Goal: Information Seeking & Learning: Learn about a topic

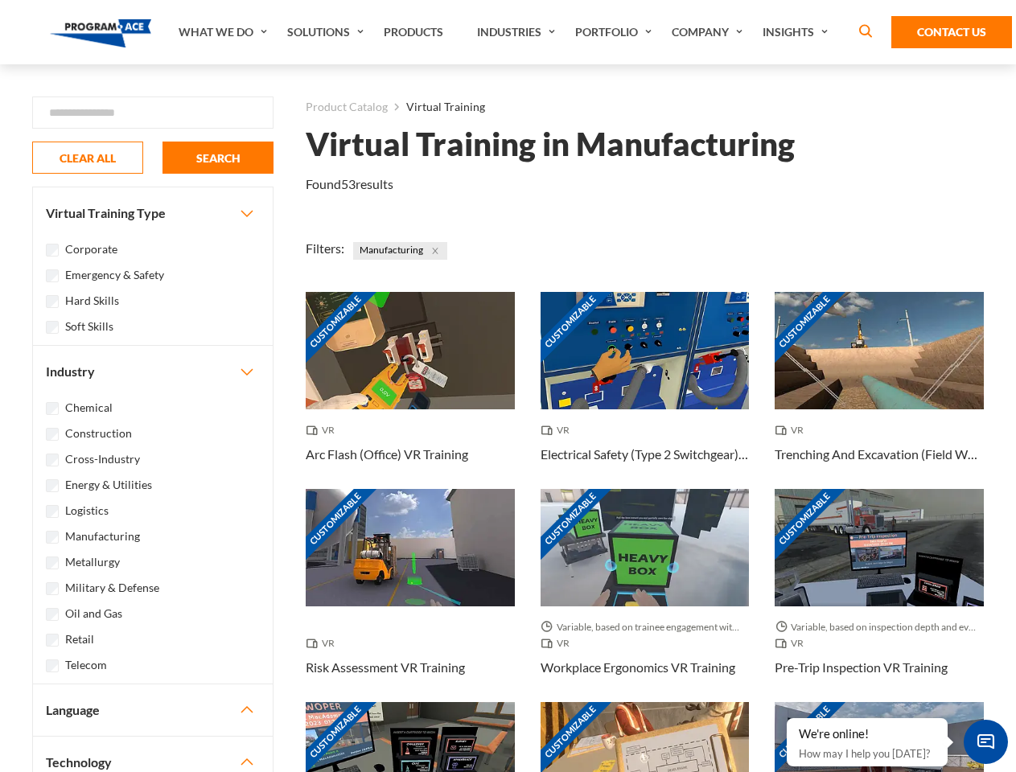
click at [224, 32] on link "What We Do" at bounding box center [224, 32] width 109 height 64
click at [327, 32] on link "Solutions" at bounding box center [327, 32] width 97 height 64
click at [518, 32] on link "Industries" at bounding box center [518, 32] width 98 height 64
click at [710, 32] on link "Company" at bounding box center [708, 32] width 91 height 64
click at [798, 32] on link "Insights" at bounding box center [796, 32] width 85 height 64
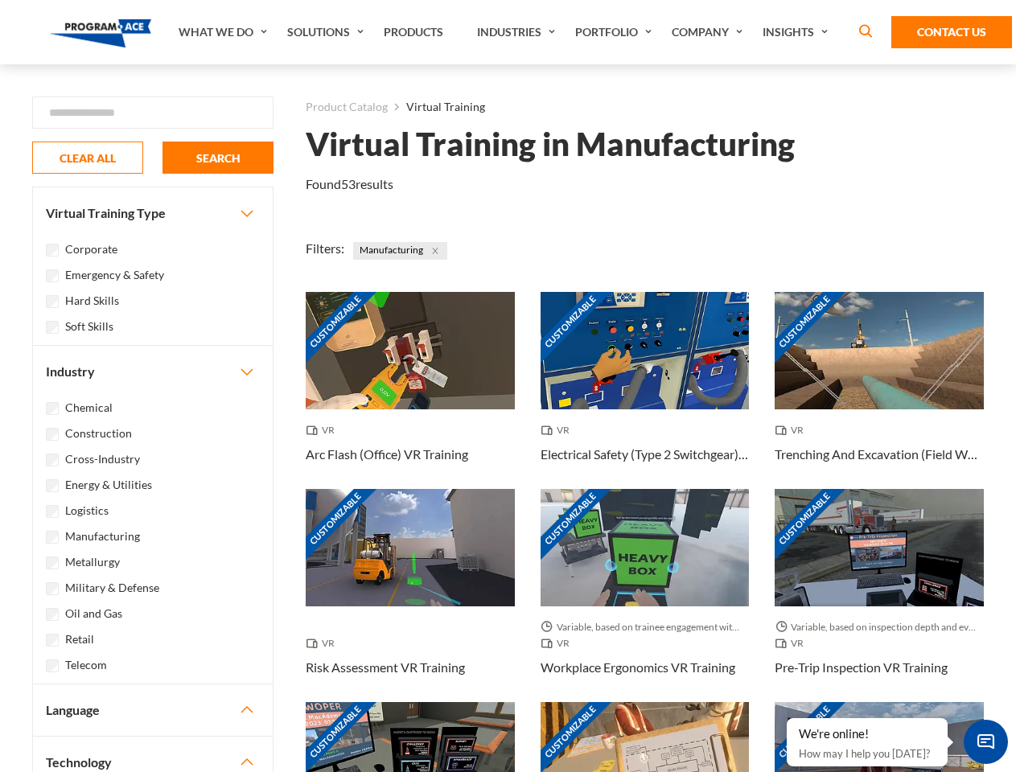
click at [0, 0] on div "Blog White Papers News" at bounding box center [0, 0] width 0 height 0
click at [0, 0] on strong "How Virtual Learning Can Enhance Workforce Productivity: A Guide for L&D Manage…" at bounding box center [0, 0] width 0 height 0
click at [985, 742] on span "Minimize live chat window" at bounding box center [985, 742] width 59 height 59
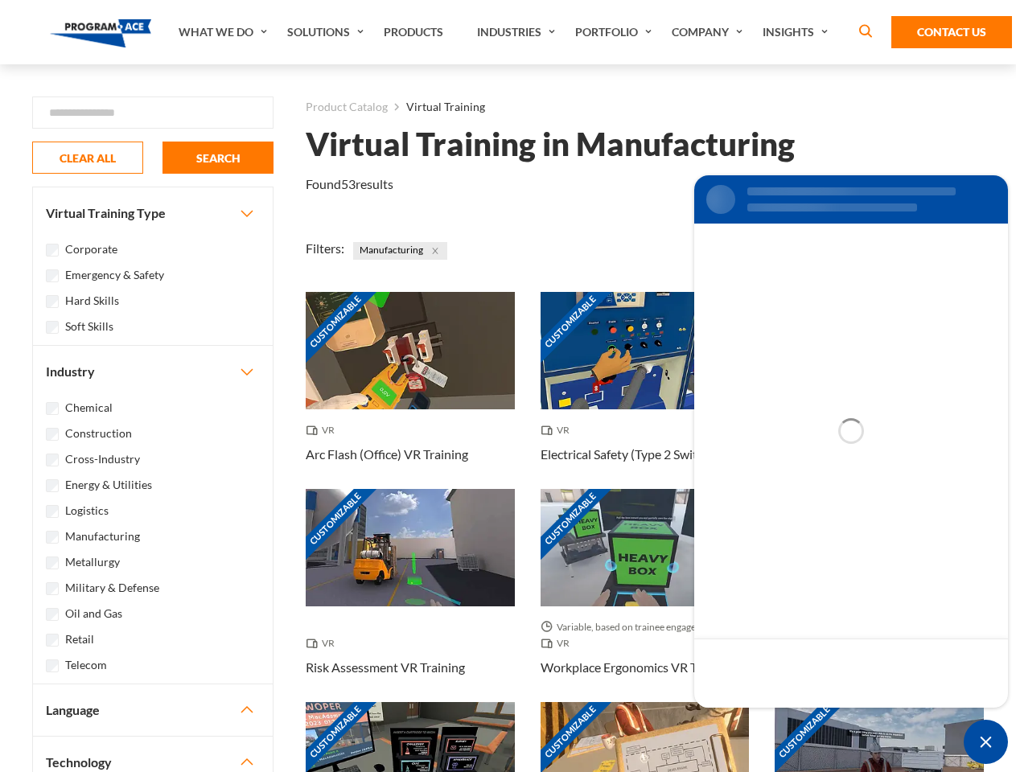
click at [787, 719] on div "Customizable" at bounding box center [878, 760] width 209 height 117
